Goal: Information Seeking & Learning: Learn about a topic

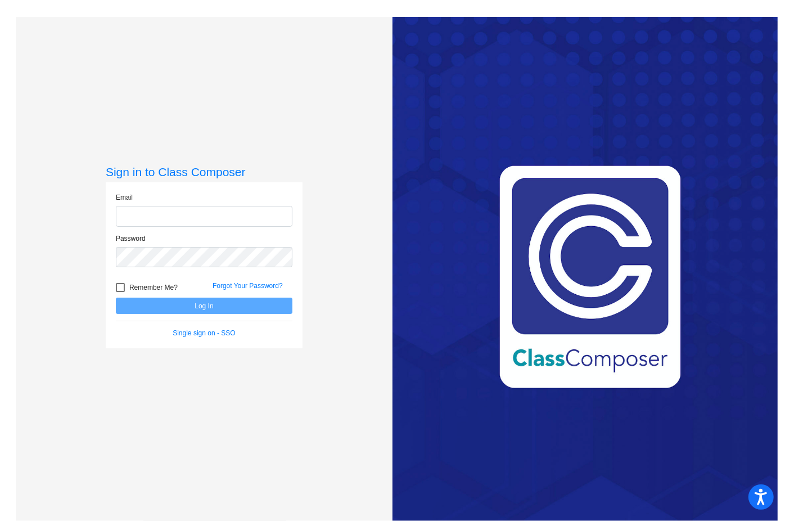
type input "[EMAIL_ADDRESS][DOMAIN_NAME]"
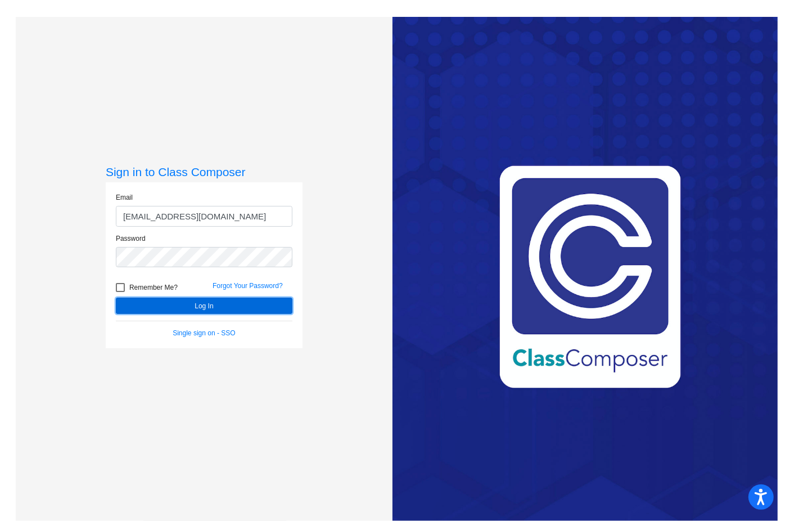
click at [241, 305] on button "Log In" at bounding box center [204, 305] width 177 height 16
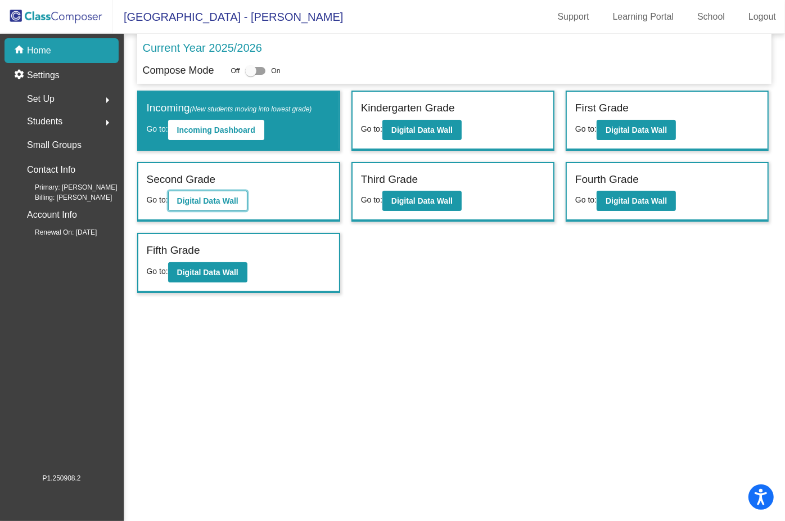
click at [209, 197] on b "Digital Data Wall" at bounding box center [207, 200] width 61 height 9
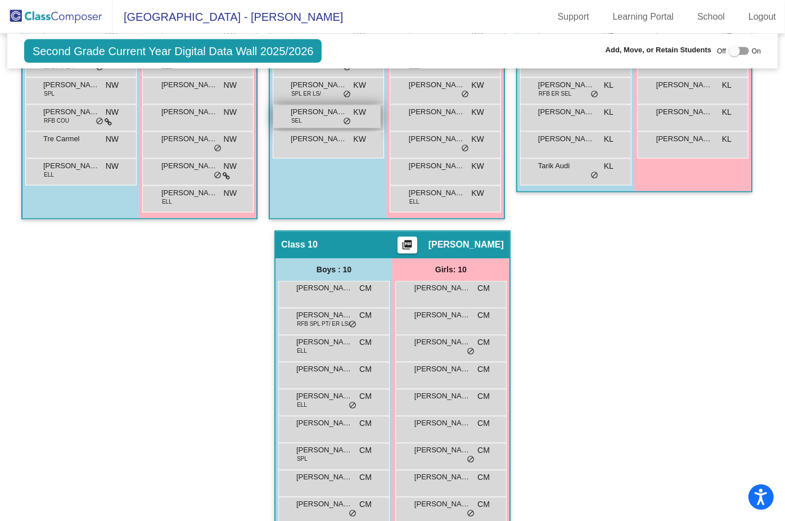
scroll to position [1443, 0]
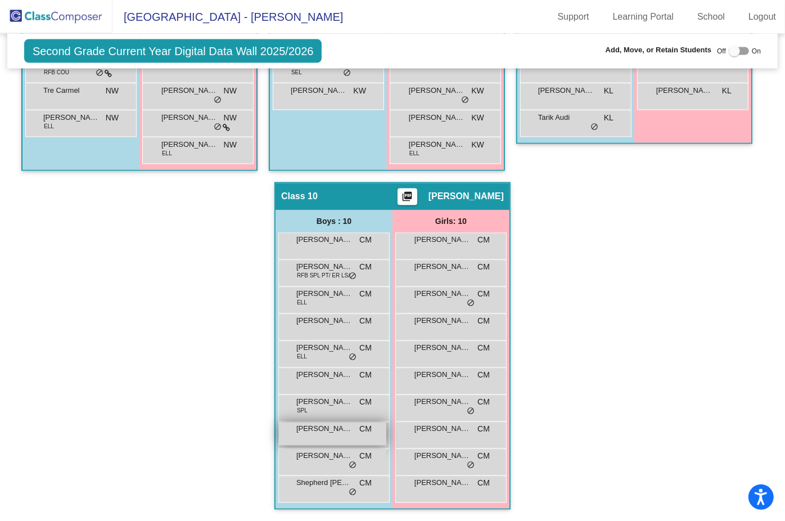
click at [352, 423] on span "[PERSON_NAME]" at bounding box center [324, 428] width 56 height 11
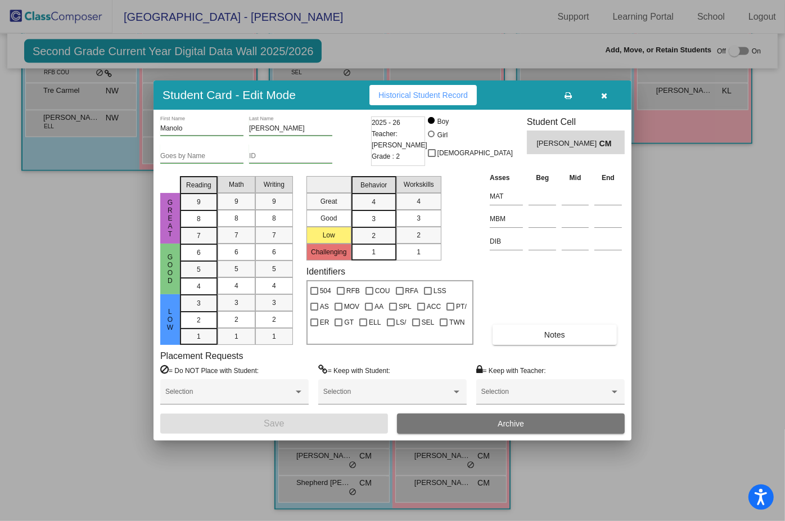
click at [609, 93] on button "button" at bounding box center [604, 95] width 36 height 20
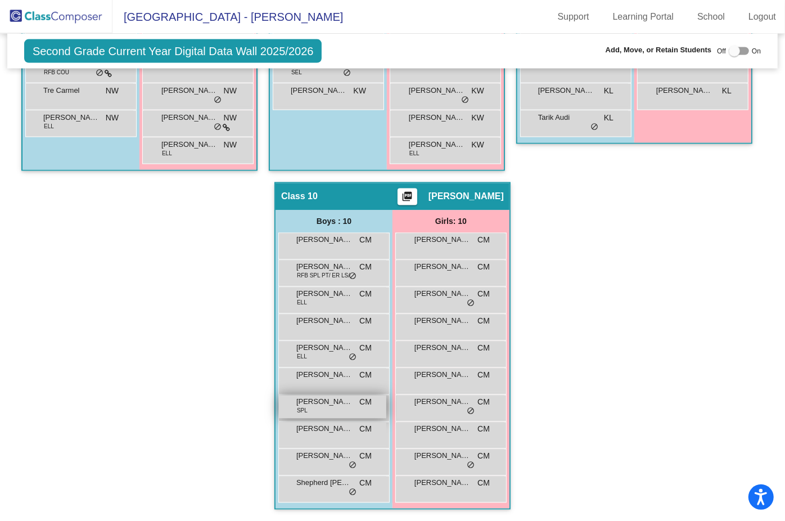
click at [386, 395] on div "[PERSON_NAME] SPL CM lock do_not_disturb_alt" at bounding box center [332, 406] width 107 height 23
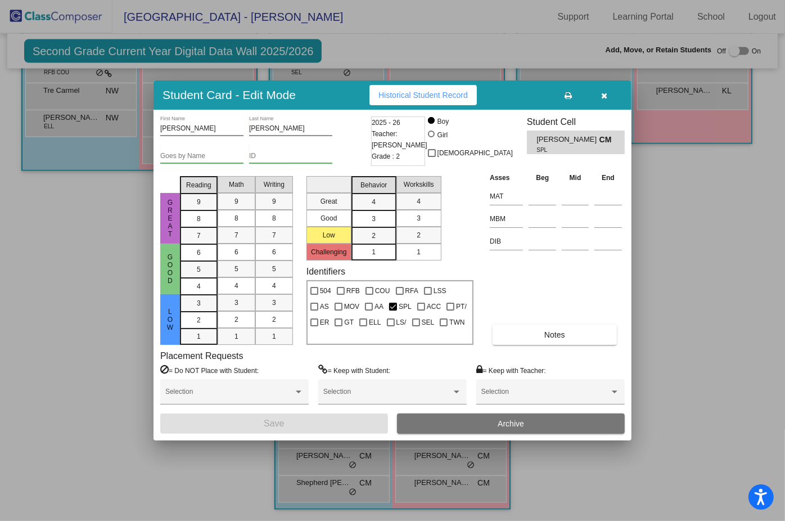
click at [602, 91] on span "button" at bounding box center [605, 95] width 6 height 9
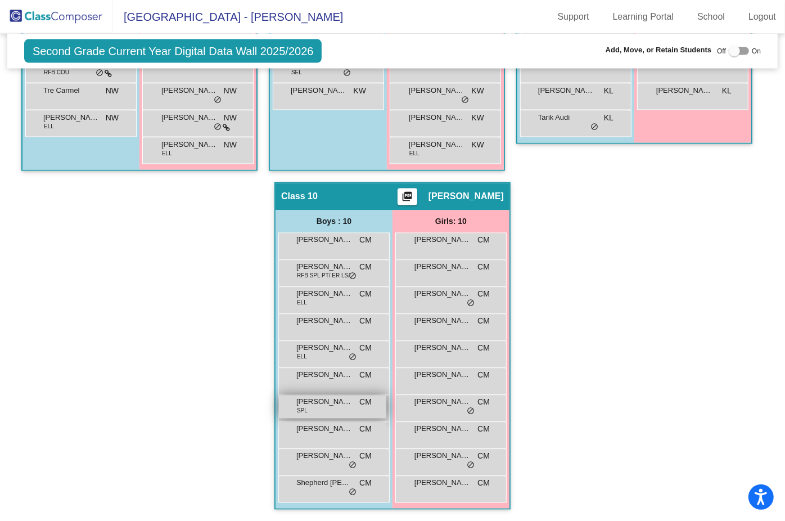
click at [352, 396] on span "[PERSON_NAME]" at bounding box center [324, 401] width 56 height 11
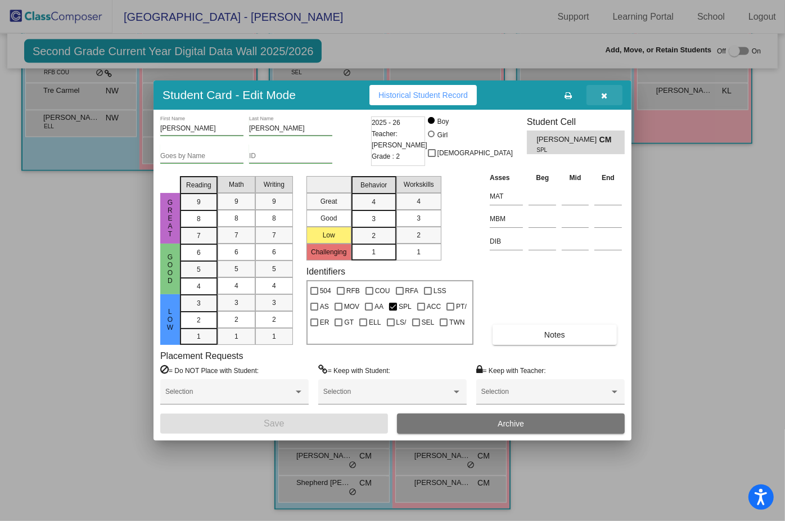
click at [603, 94] on icon "button" at bounding box center [605, 96] width 6 height 8
